Goal: Task Accomplishment & Management: Use online tool/utility

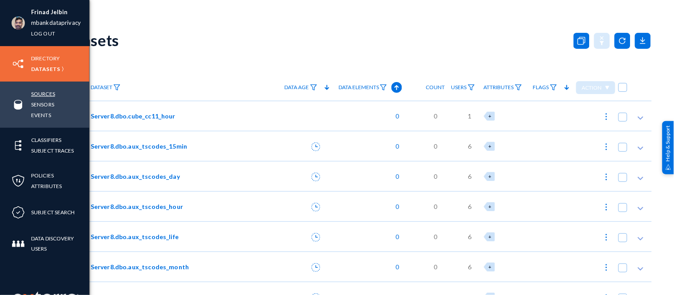
click at [43, 92] on link "Sources" at bounding box center [43, 94] width 24 height 10
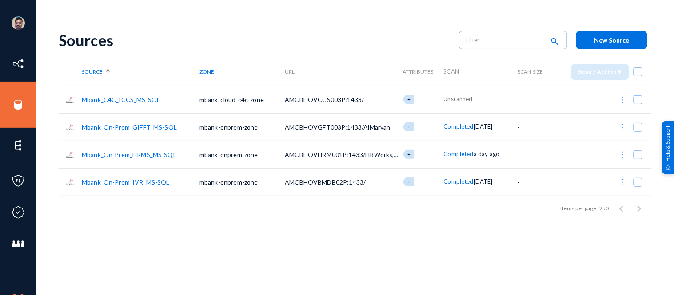
click at [144, 100] on link "Mbank_C4C_ICCS_MS-SQL" at bounding box center [121, 100] width 78 height 8
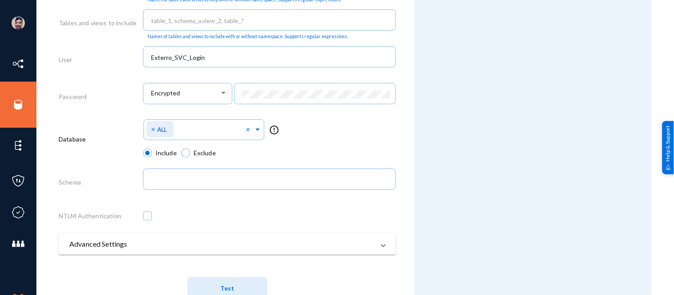
scroll to position [481, 0]
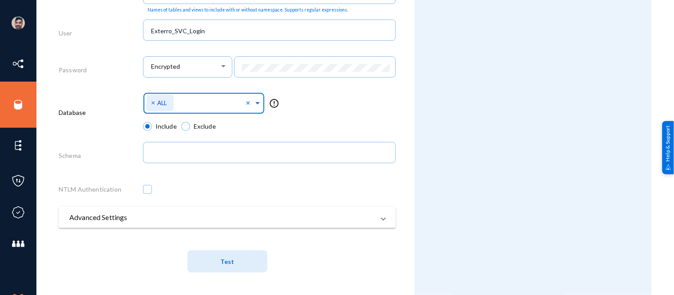
click at [256, 100] on span at bounding box center [258, 101] width 8 height 9
click at [320, 110] on div "Select Namespace × ALL × No items found error_outline" at bounding box center [269, 106] width 253 height 32
click at [303, 114] on div "Select Namespace × ALL × error_outline" at bounding box center [269, 106] width 253 height 32
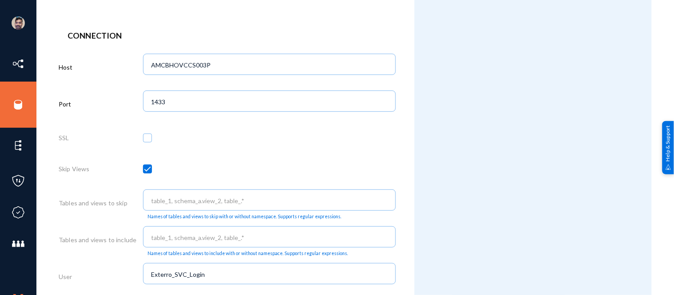
scroll to position [234, 0]
click at [379, 147] on div at bounding box center [269, 140] width 253 height 31
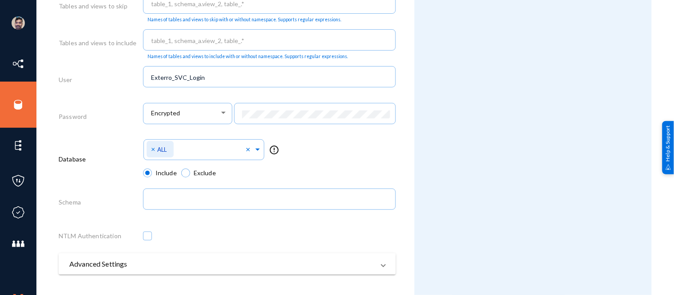
scroll to position [481, 0]
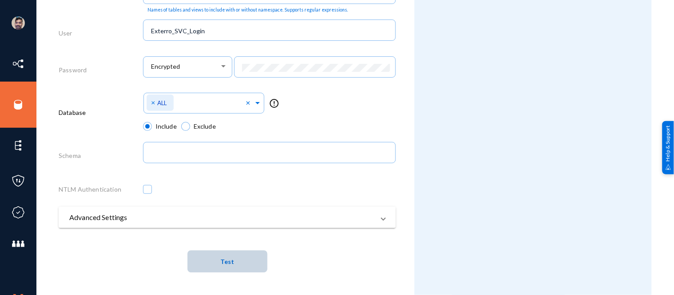
click at [228, 260] on span "Test" at bounding box center [227, 262] width 14 height 8
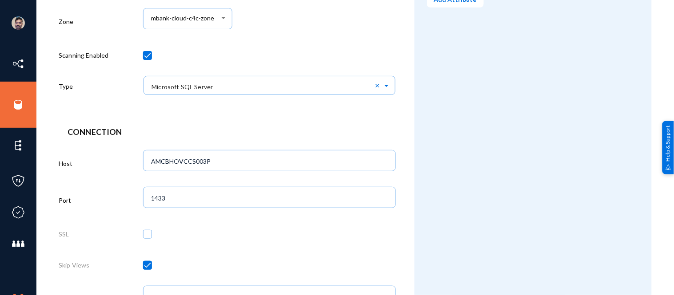
scroll to position [0, 0]
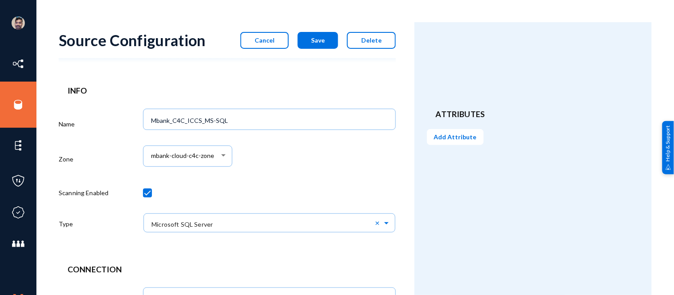
click at [271, 42] on span "Cancel" at bounding box center [264, 40] width 20 height 8
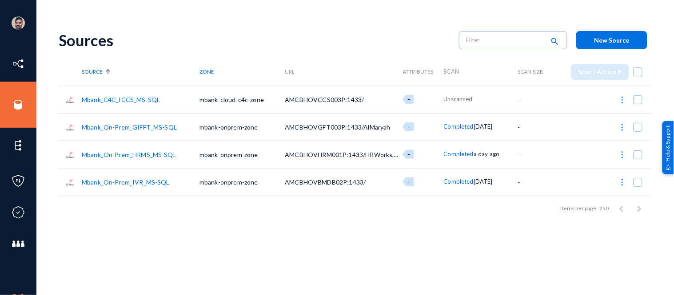
click at [142, 101] on link "Mbank_C4C_ICCS_MS-SQL" at bounding box center [121, 100] width 78 height 8
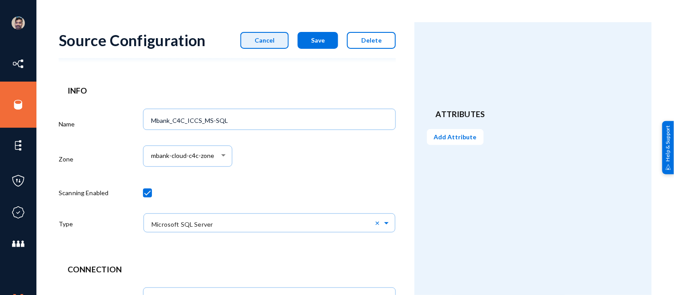
click at [273, 40] on span "Cancel" at bounding box center [264, 40] width 20 height 8
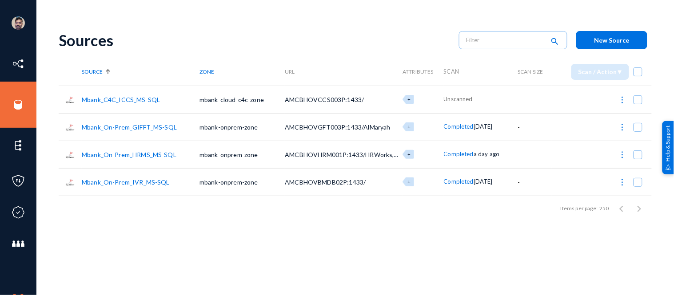
click at [123, 101] on link "Mbank_C4C_ICCS_MS-SQL" at bounding box center [121, 100] width 78 height 8
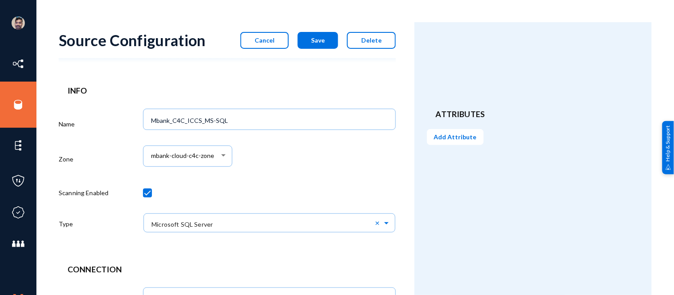
click at [273, 39] on span "Cancel" at bounding box center [264, 40] width 20 height 8
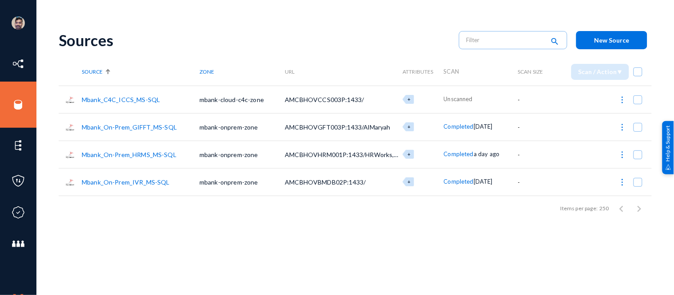
click at [123, 99] on link "Mbank_C4C_ICCS_MS-SQL" at bounding box center [121, 100] width 78 height 8
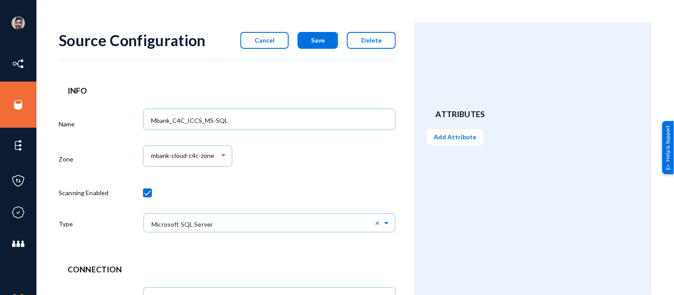
scroll to position [481, 0]
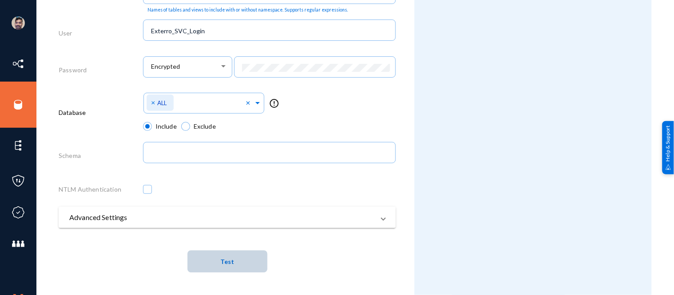
click at [213, 265] on button "Test" at bounding box center [227, 261] width 80 height 22
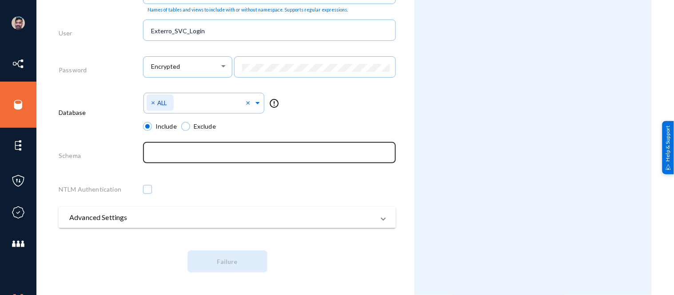
scroll to position [0, 0]
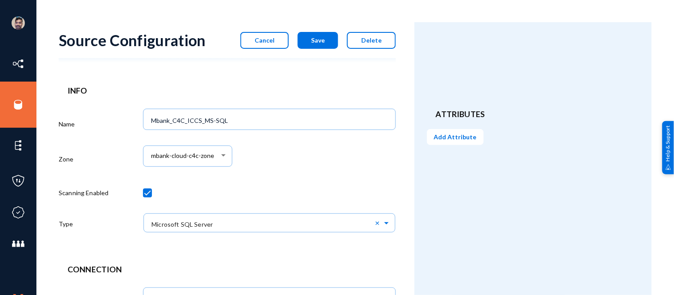
click at [268, 45] on button "Cancel" at bounding box center [264, 40] width 48 height 17
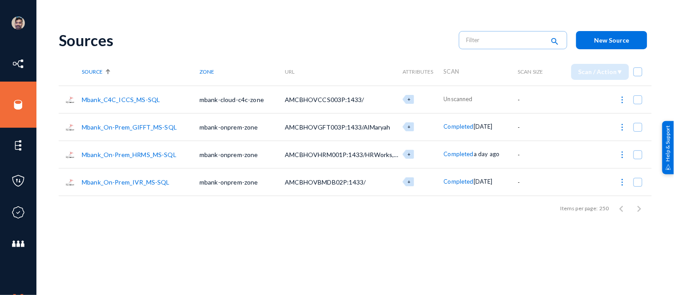
click at [140, 96] on link "Mbank_C4C_ICCS_MS-SQL" at bounding box center [121, 100] width 78 height 8
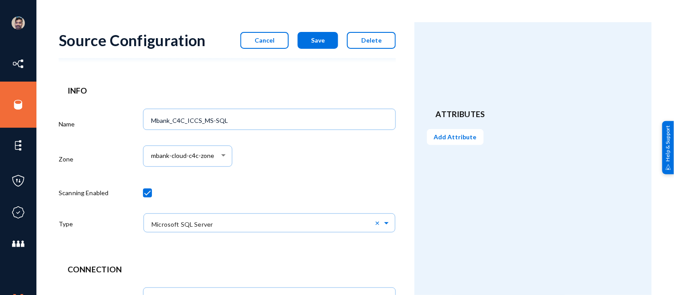
scroll to position [481, 0]
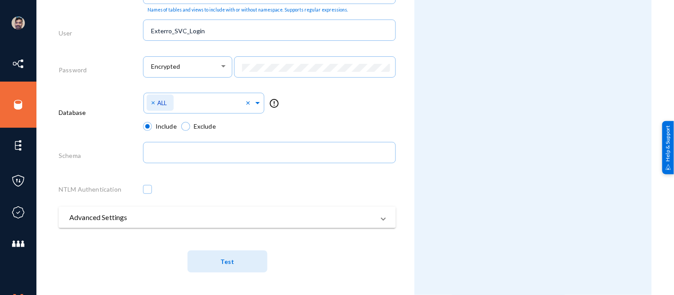
click at [227, 259] on span "Test" at bounding box center [227, 262] width 14 height 8
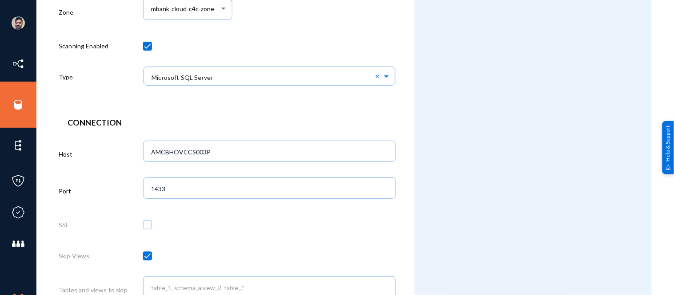
scroll to position [0, 0]
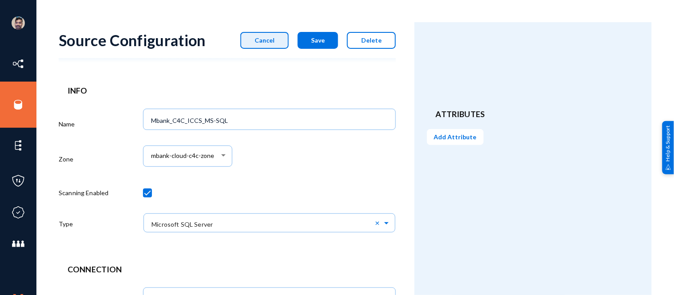
click at [278, 40] on button "Cancel" at bounding box center [264, 40] width 48 height 17
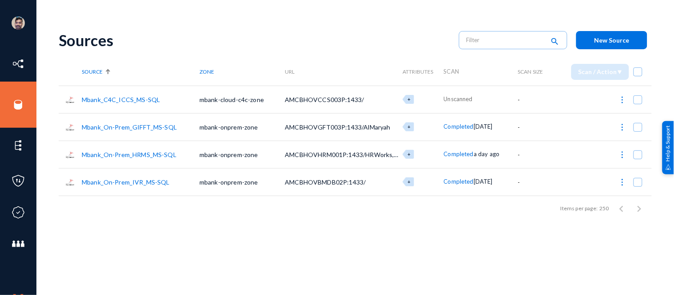
click at [135, 96] on link "Mbank_C4C_ICCS_MS-SQL" at bounding box center [121, 100] width 78 height 8
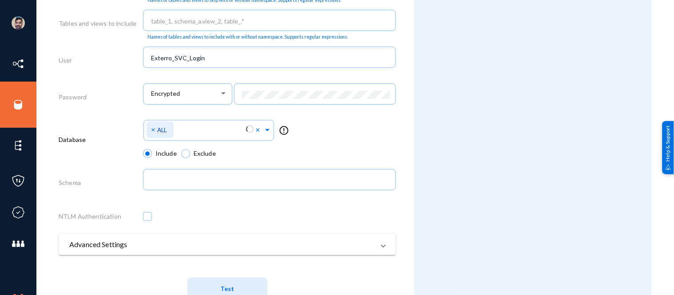
scroll to position [481, 0]
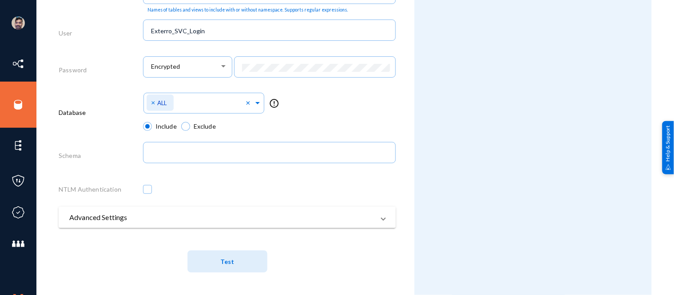
click at [228, 257] on span "Test" at bounding box center [227, 261] width 14 height 16
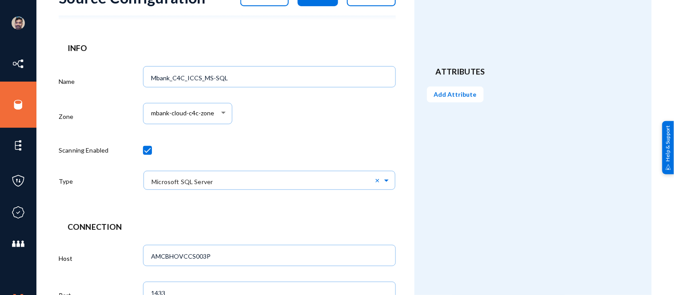
scroll to position [0, 0]
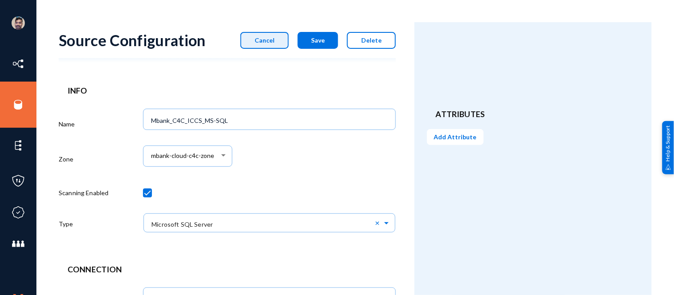
click at [261, 41] on span "Cancel" at bounding box center [264, 40] width 20 height 8
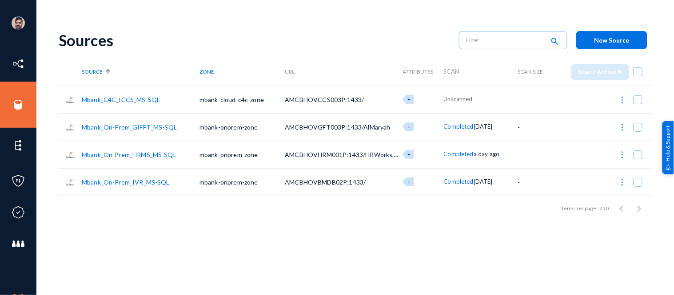
click at [136, 96] on link "Mbank_C4C_ICCS_MS-SQL" at bounding box center [121, 100] width 78 height 8
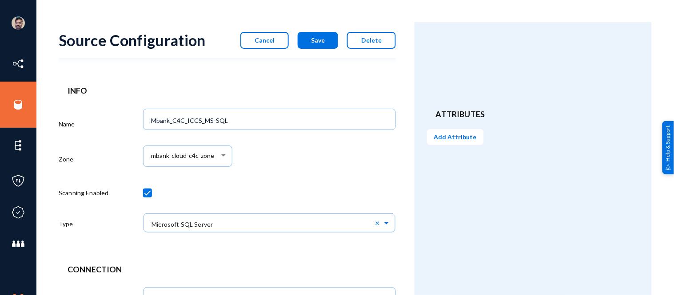
scroll to position [481, 0]
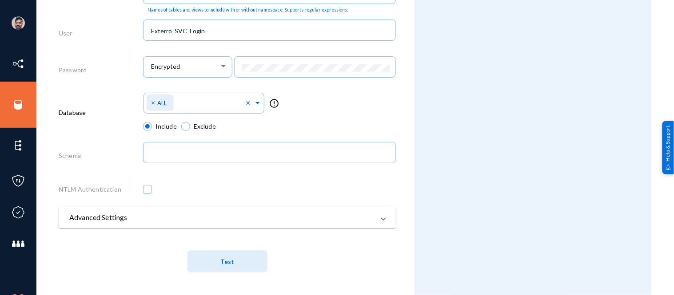
click at [212, 263] on button "Test" at bounding box center [227, 261] width 80 height 22
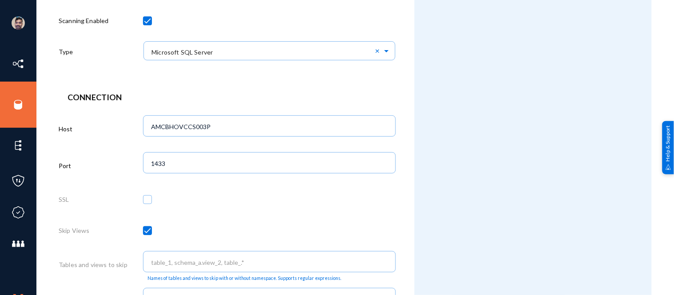
scroll to position [0, 0]
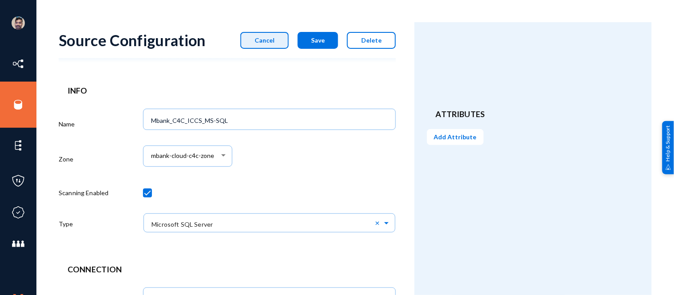
click at [265, 40] on span "Cancel" at bounding box center [264, 40] width 20 height 8
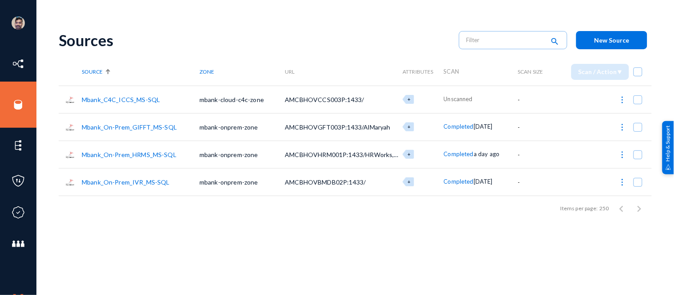
click at [143, 96] on link "Mbank_C4C_ICCS_MS-SQL" at bounding box center [121, 100] width 78 height 8
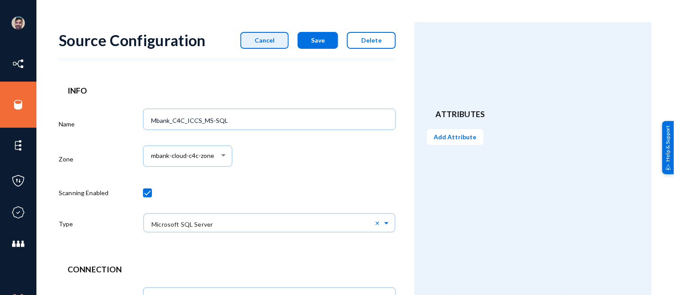
click at [260, 41] on span "Cancel" at bounding box center [264, 40] width 20 height 8
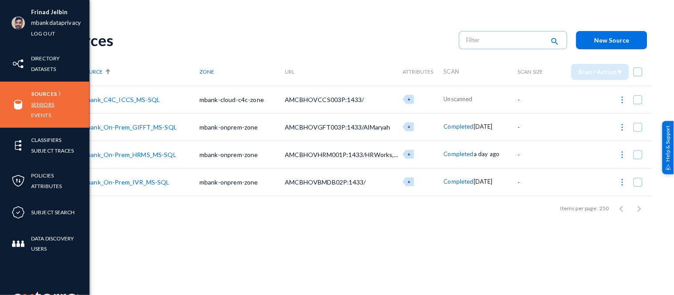
click at [44, 101] on link "Sensors" at bounding box center [42, 104] width 23 height 10
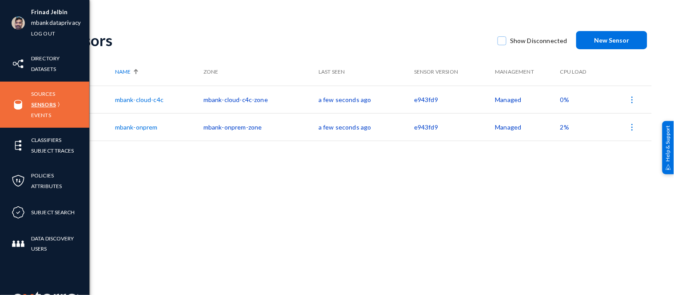
click at [40, 104] on link "Sensors" at bounding box center [43, 104] width 25 height 10
click at [46, 91] on link "Sources" at bounding box center [43, 94] width 24 height 10
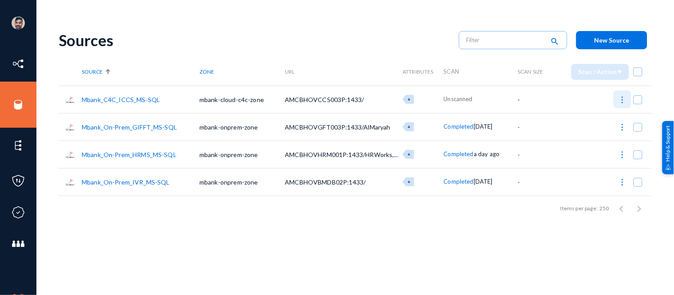
click at [622, 98] on img at bounding box center [622, 99] width 9 height 9
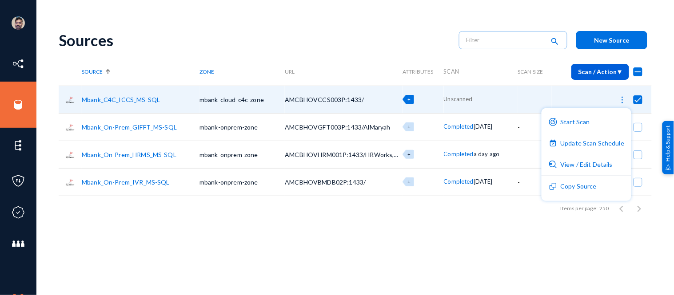
click at [459, 263] on div at bounding box center [337, 147] width 674 height 295
checkbox input "false"
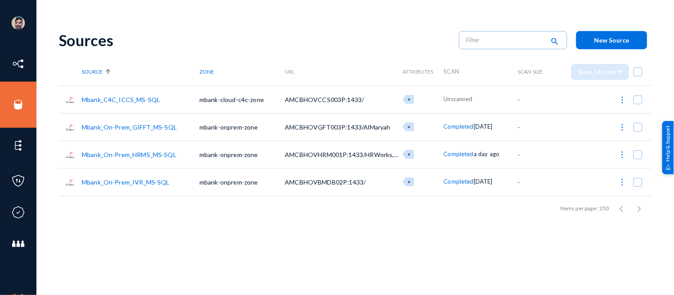
click at [135, 99] on link "Mbank_C4C_ICCS_MS-SQL" at bounding box center [121, 100] width 78 height 8
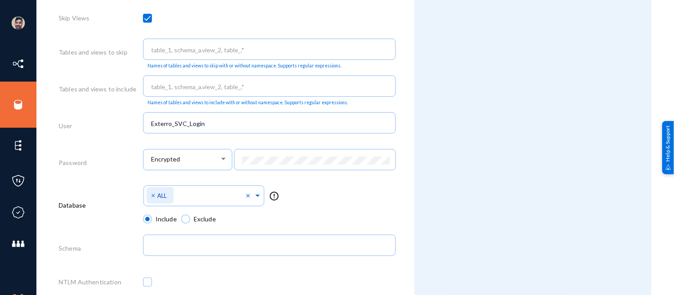
scroll to position [458, 0]
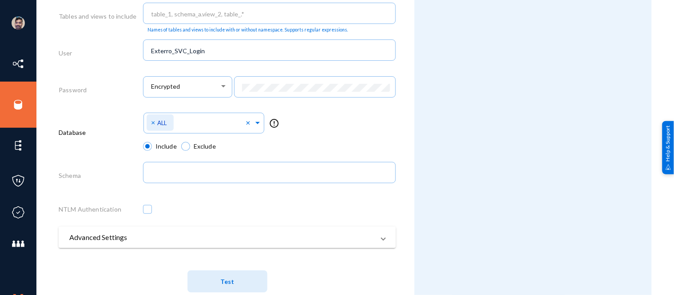
click at [205, 238] on mat-panel-title "Advanced Settings" at bounding box center [221, 237] width 305 height 11
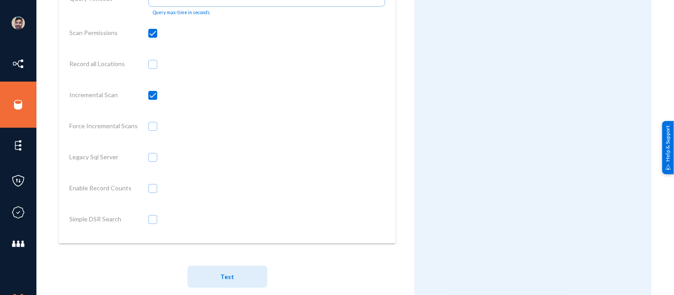
scroll to position [824, 0]
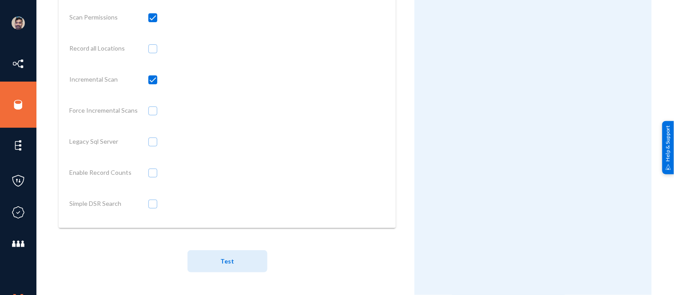
click at [228, 258] on span "Test" at bounding box center [227, 262] width 14 height 8
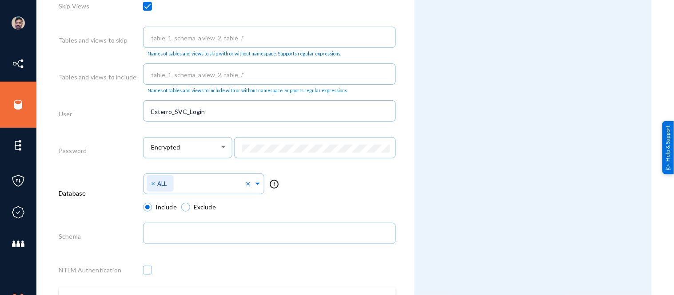
scroll to position [387, 0]
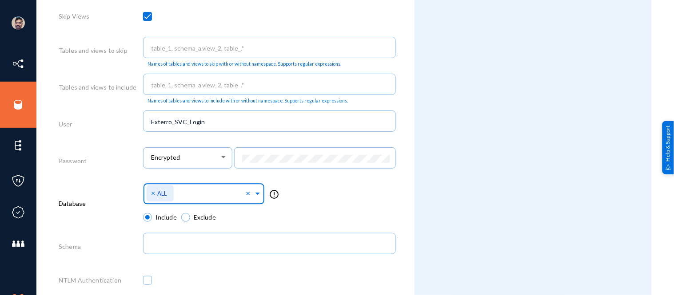
click at [255, 197] on span at bounding box center [258, 192] width 8 height 9
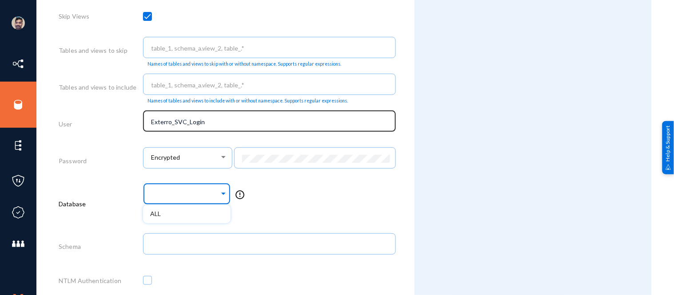
scroll to position [0, 0]
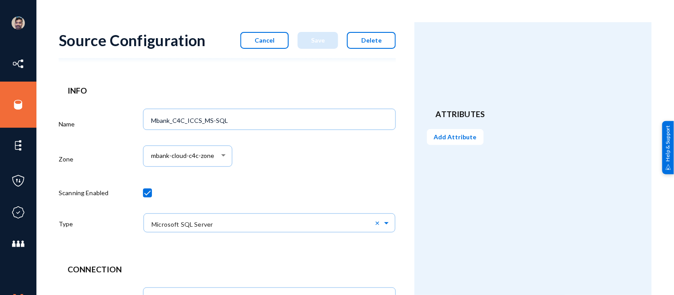
click at [272, 42] on span "Cancel" at bounding box center [264, 40] width 20 height 8
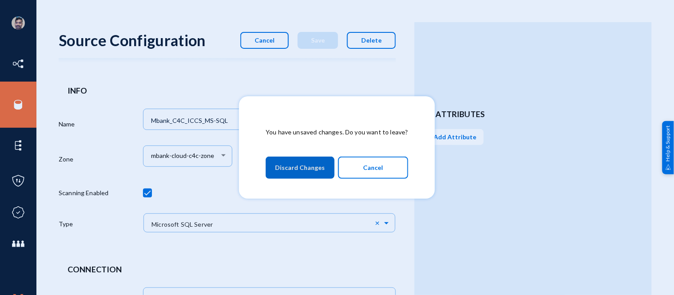
click at [295, 160] on span "Discard Changes" at bounding box center [300, 168] width 50 height 16
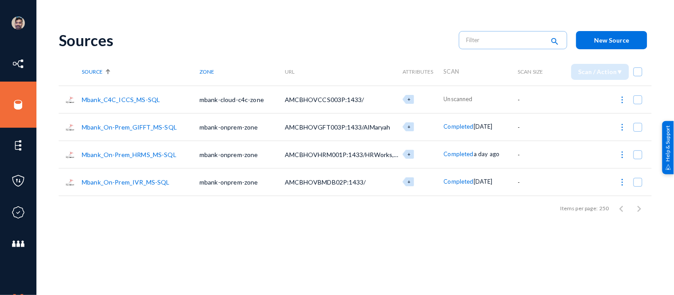
click at [134, 126] on link "Mbank_On-Prem_GIFFT_MS-SQL" at bounding box center [129, 127] width 95 height 8
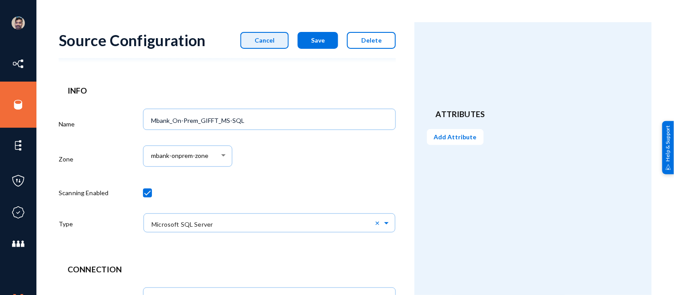
click at [281, 42] on button "Cancel" at bounding box center [264, 40] width 48 height 17
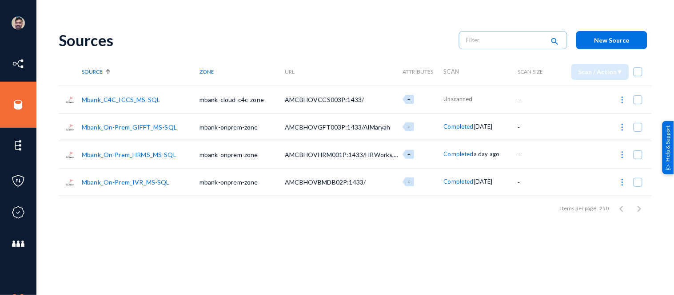
click at [103, 99] on link "Mbank_C4C_ICCS_MS-SQL" at bounding box center [121, 100] width 78 height 8
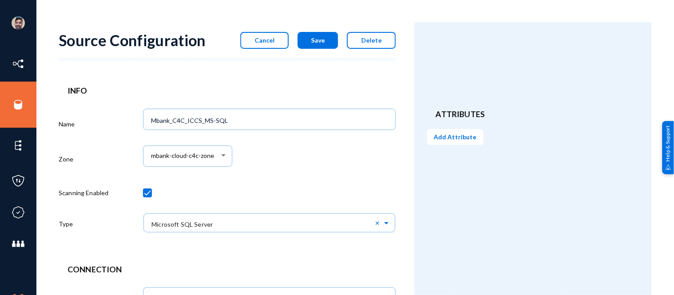
scroll to position [481, 0]
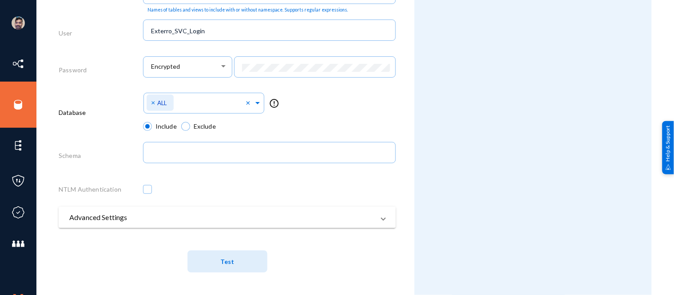
click at [232, 269] on span "Test" at bounding box center [227, 261] width 14 height 16
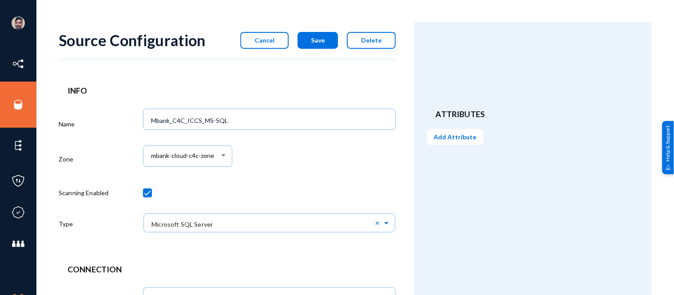
click at [258, 44] on button "Cancel" at bounding box center [264, 40] width 48 height 17
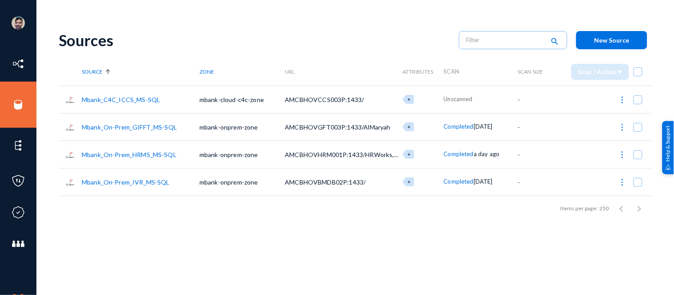
click at [98, 102] on link "Mbank_C4C_ICCS_MS-SQL" at bounding box center [121, 100] width 78 height 8
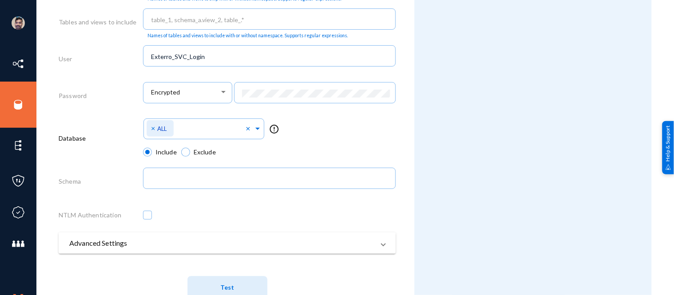
scroll to position [481, 0]
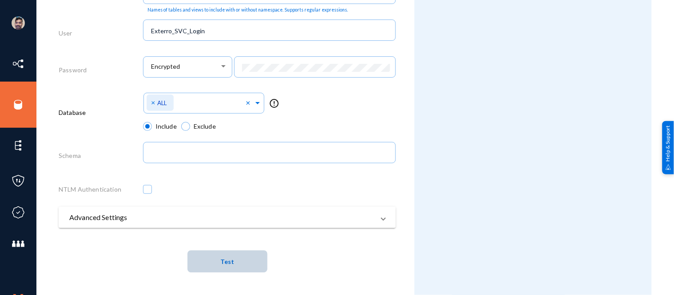
click at [226, 267] on span "Test" at bounding box center [227, 261] width 14 height 16
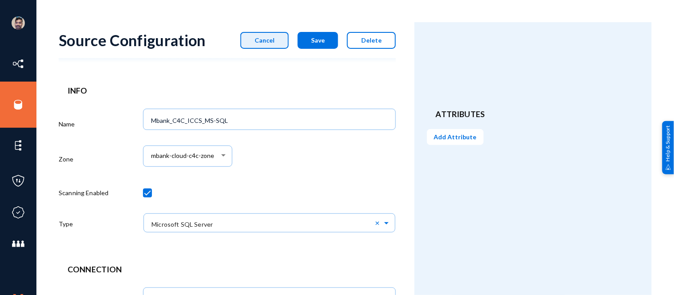
click at [270, 38] on span "Cancel" at bounding box center [264, 40] width 20 height 8
